Goal: Information Seeking & Learning: Learn about a topic

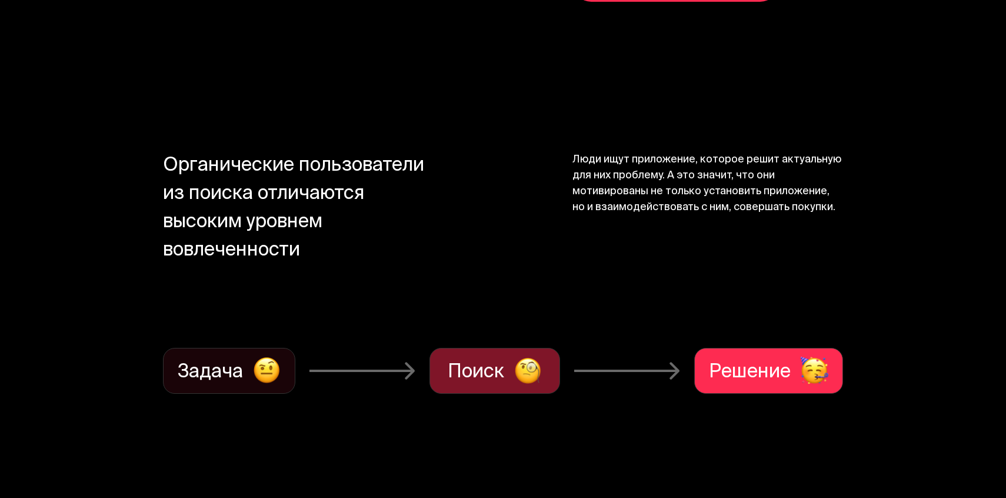
scroll to position [1100, 0]
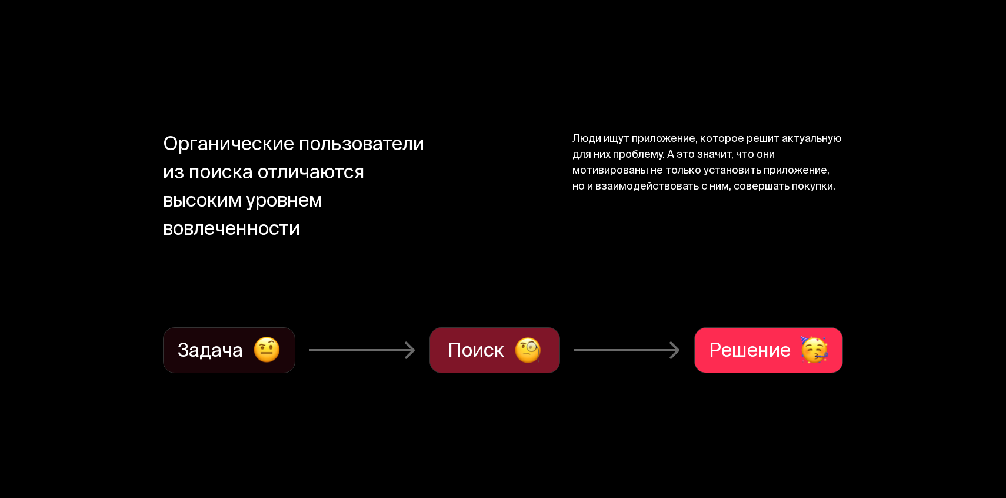
click at [528, 268] on div "Органические пользователи из поиска отличаются высоким уровнем вовлеченности Лю…" at bounding box center [502, 209] width 679 height 154
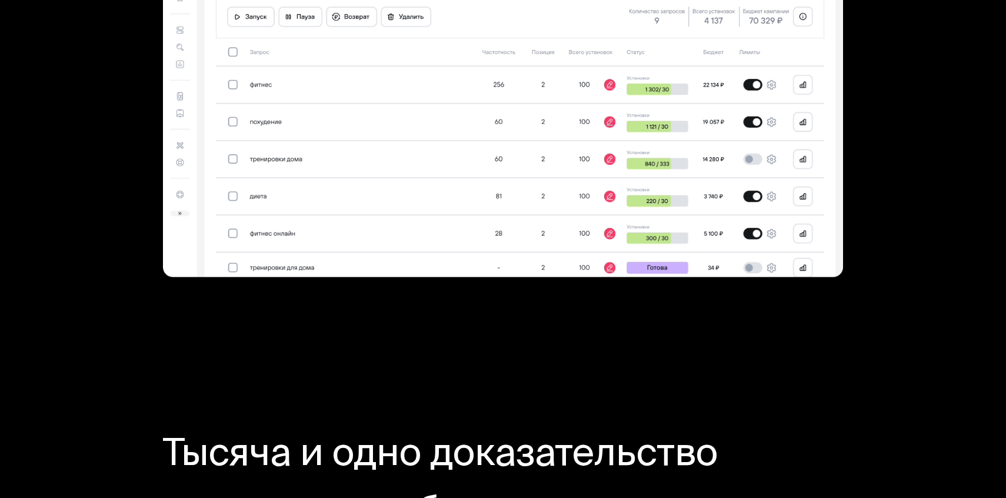
scroll to position [3490, 0]
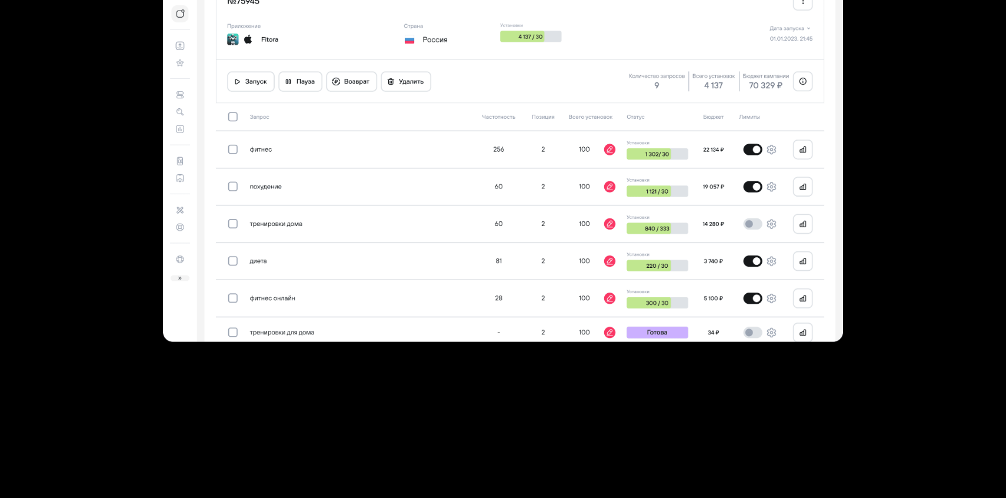
click at [552, 204] on img at bounding box center [502, 150] width 679 height 382
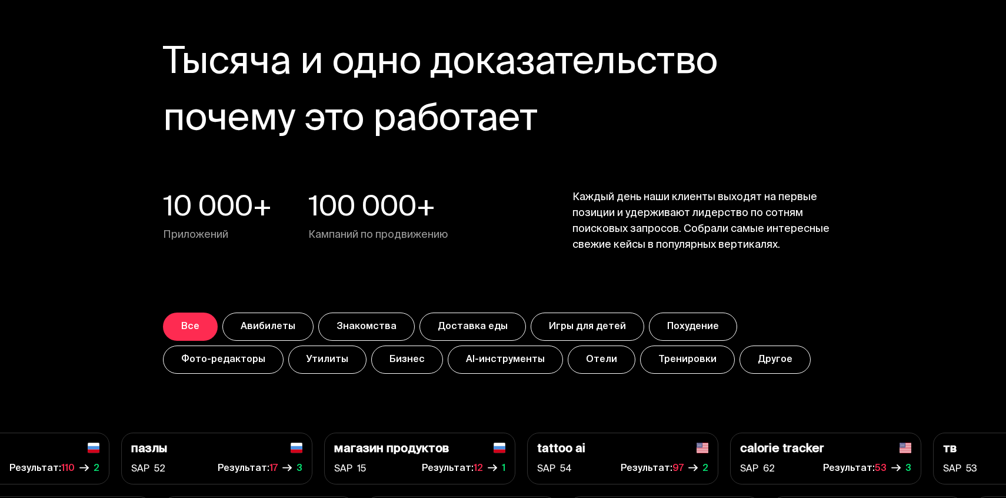
scroll to position [3992, 0]
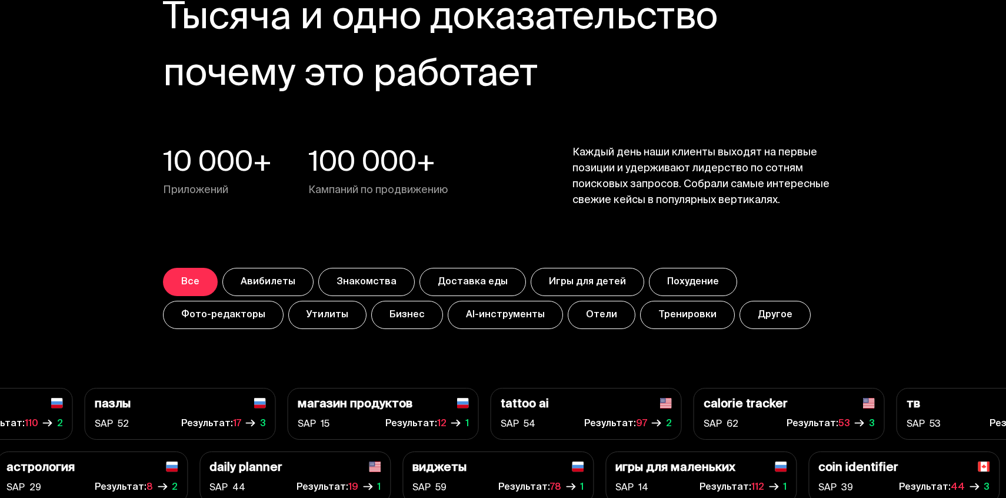
click at [448, 306] on button "AI-инструменты" at bounding box center [505, 315] width 115 height 28
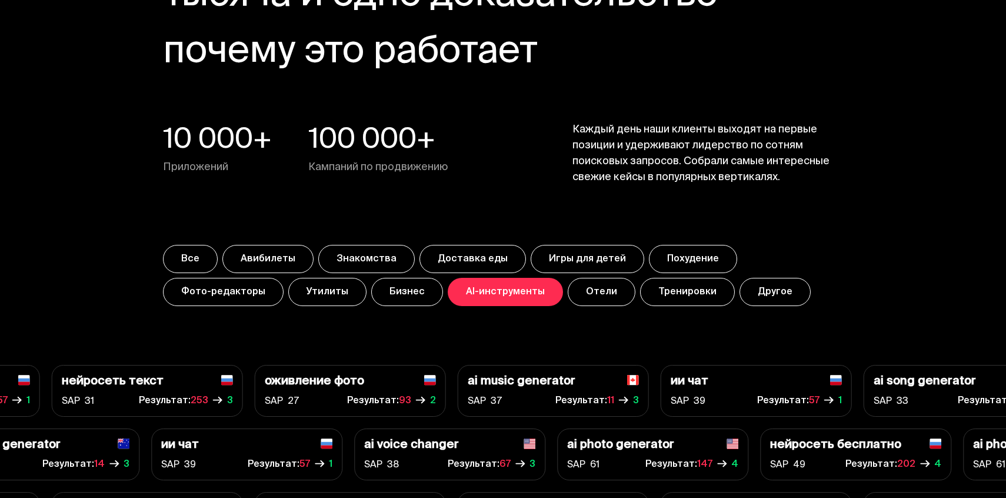
scroll to position [4012, 0]
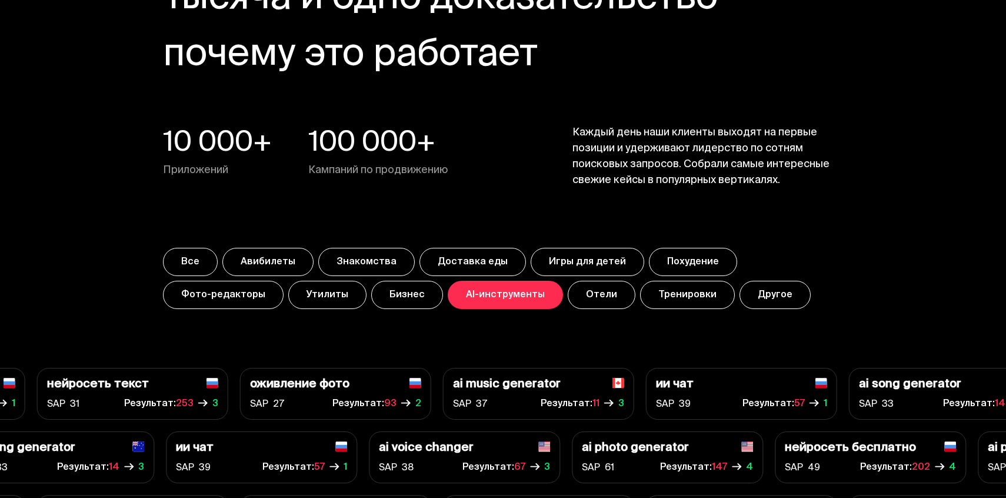
click at [345, 248] on button "Знакомства" at bounding box center [366, 262] width 96 height 28
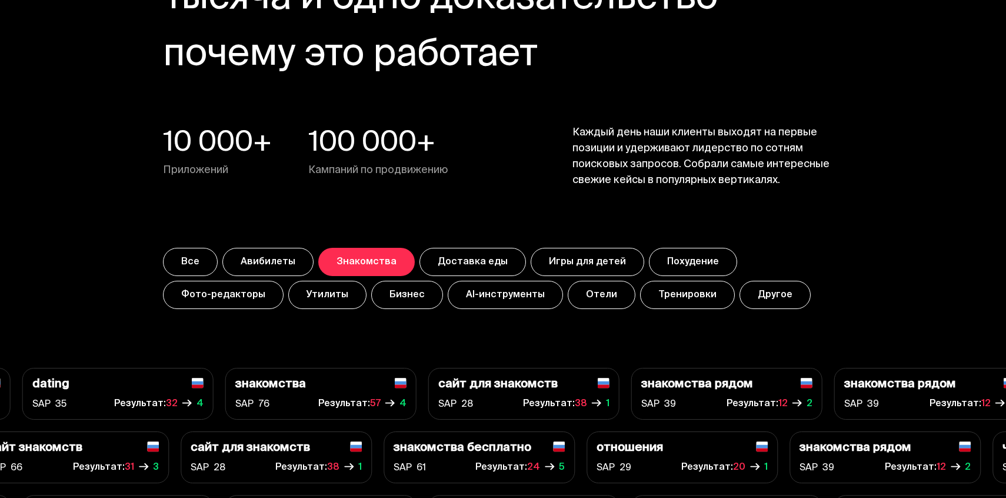
click at [479, 248] on button "Доставка еды" at bounding box center [472, 262] width 106 height 28
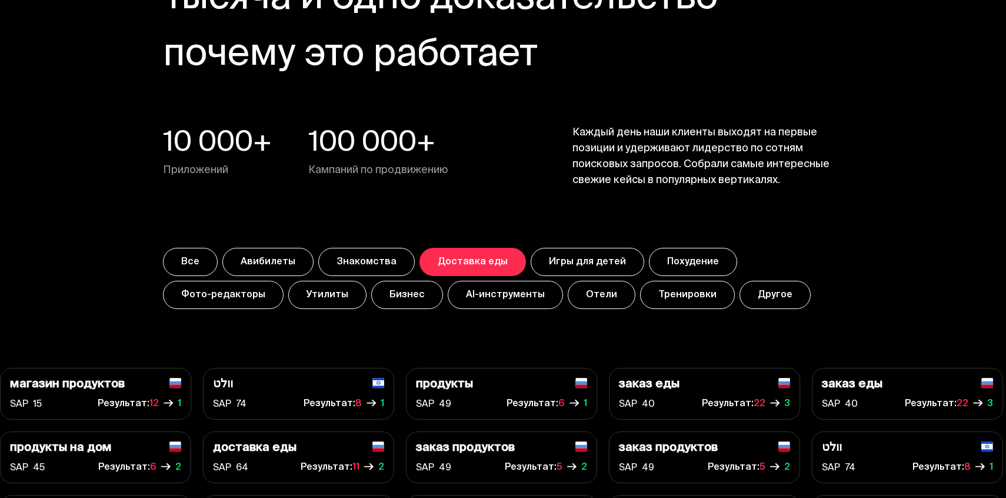
click at [640, 288] on button "Тренировки" at bounding box center [687, 295] width 95 height 28
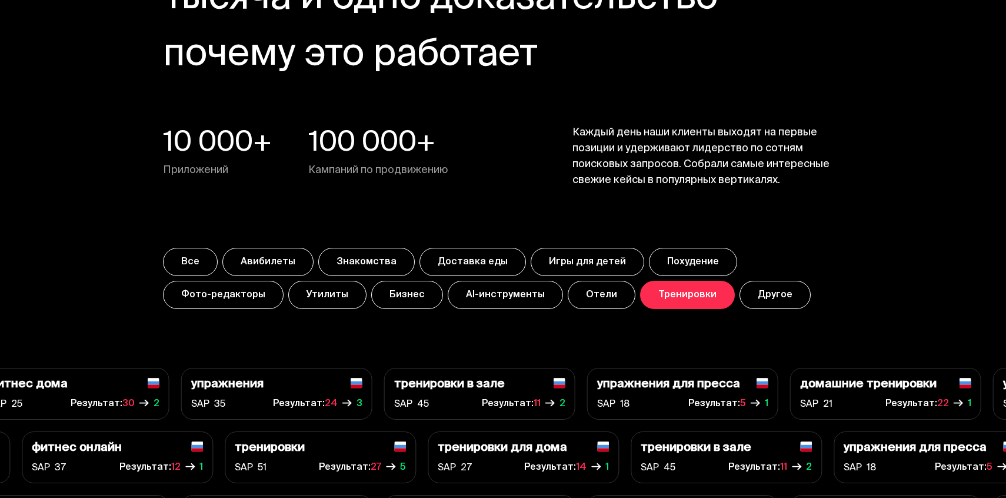
click at [568, 291] on button "Отели" at bounding box center [602, 295] width 68 height 28
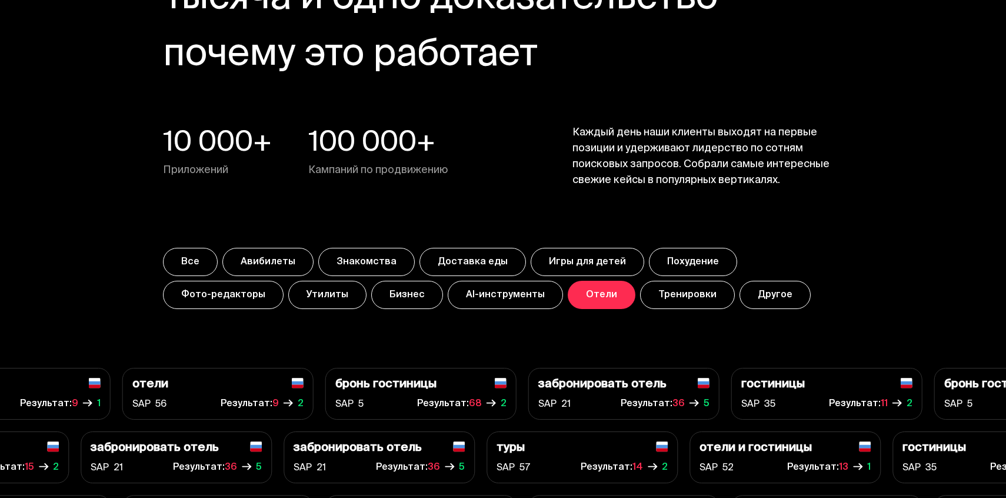
click at [640, 294] on button "Тренировки" at bounding box center [687, 295] width 95 height 28
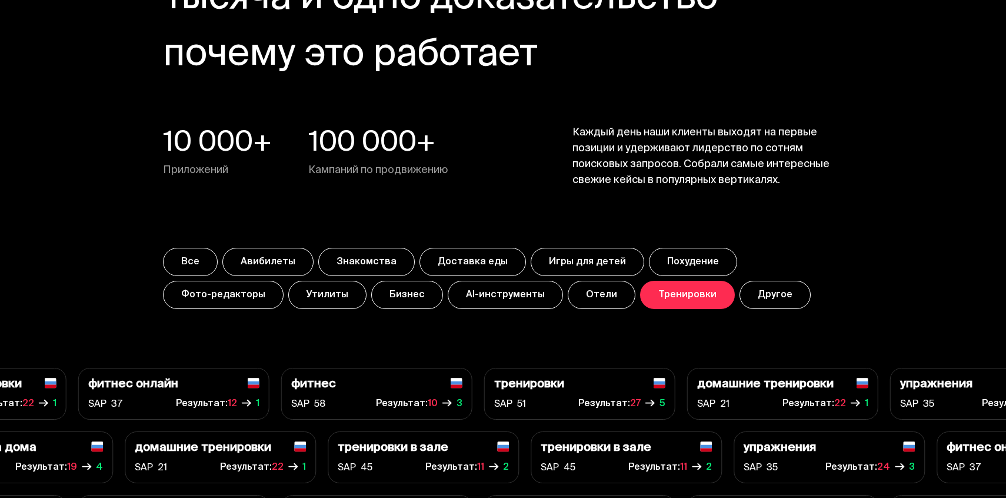
click at [739, 299] on button "Другое" at bounding box center [774, 295] width 71 height 28
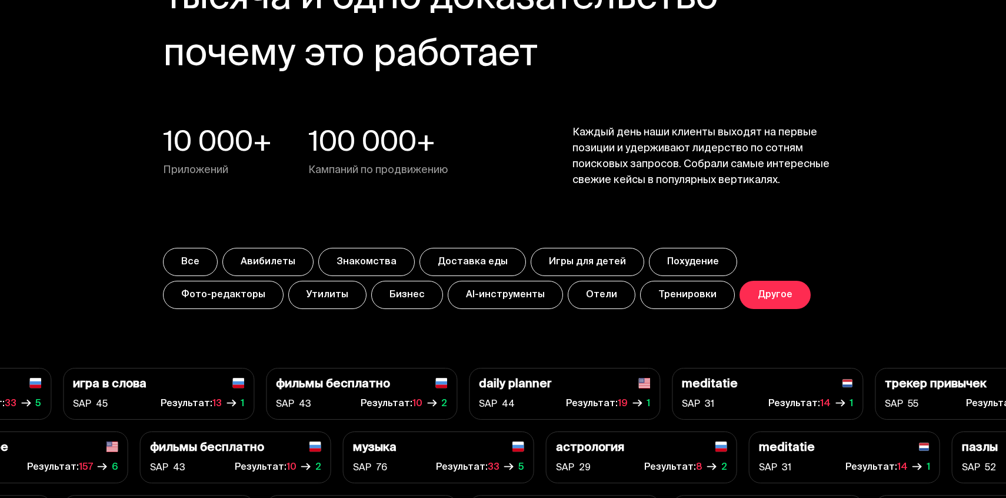
click at [640, 298] on button "Тренировки" at bounding box center [687, 295] width 95 height 28
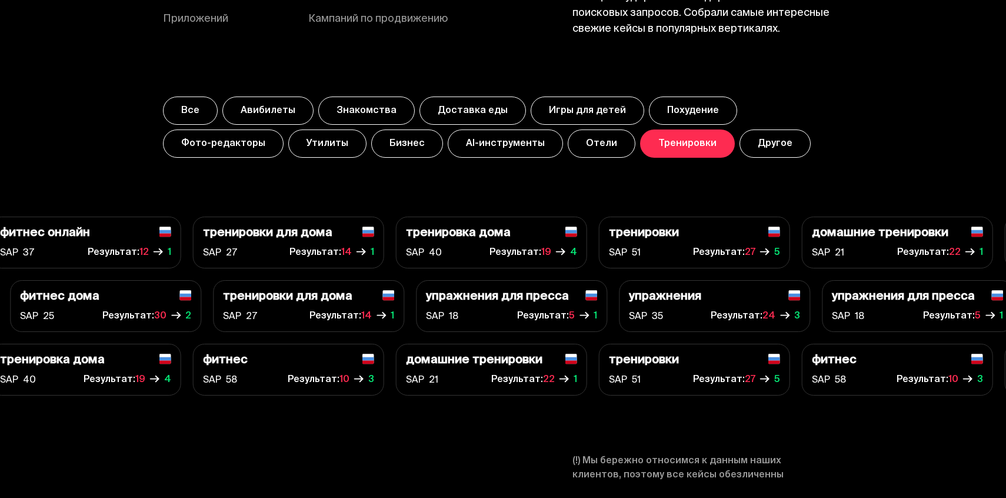
scroll to position [4239, 0]
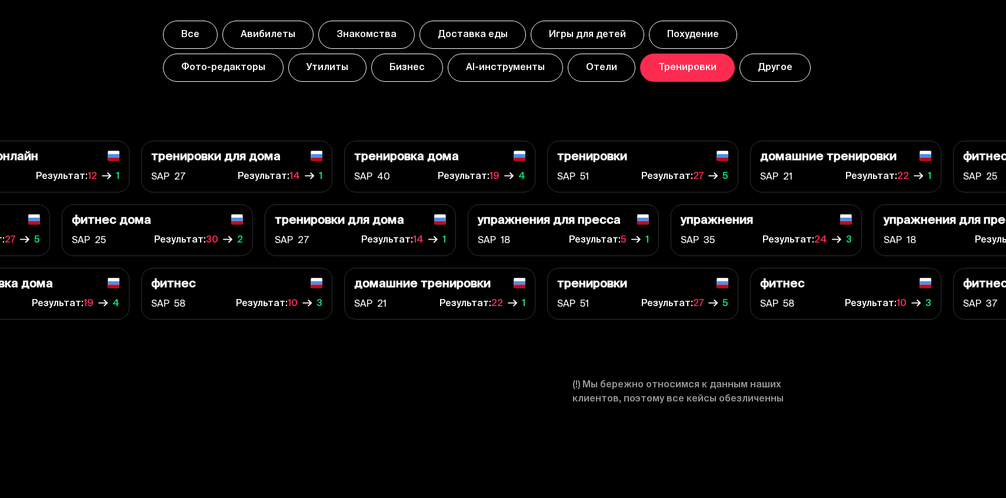
click at [493, 290] on div "домашние тренировки" at bounding box center [439, 285] width 171 height 14
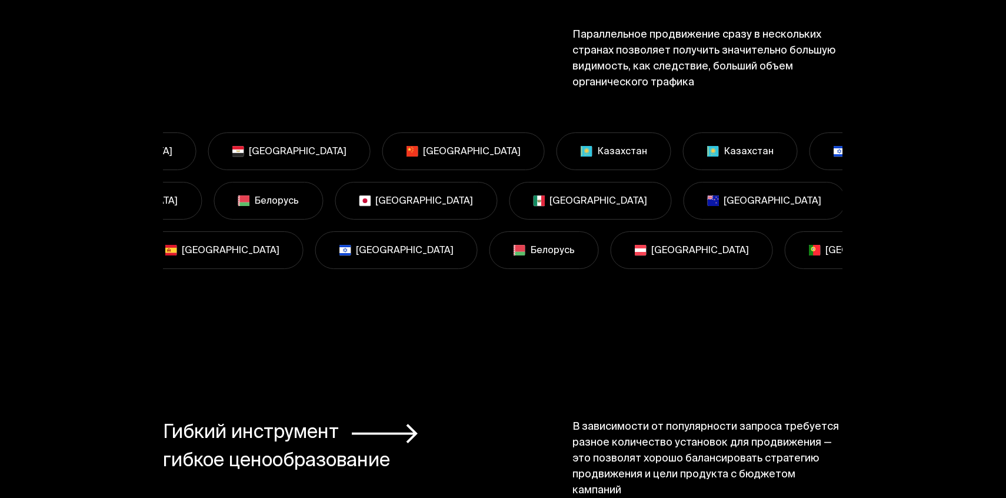
scroll to position [7781, 0]
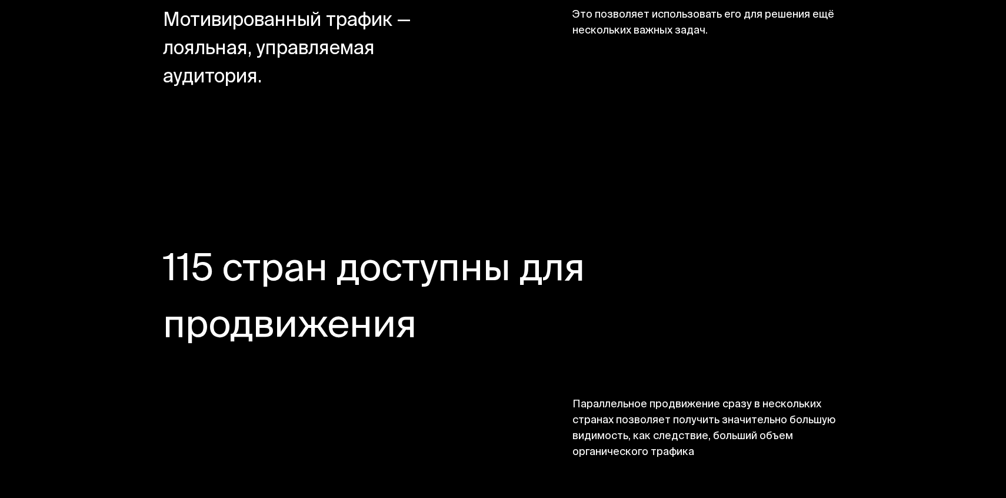
scroll to position [7226, 0]
